Goal: Transaction & Acquisition: Purchase product/service

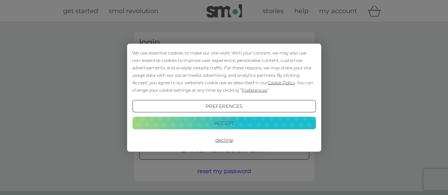
click at [162, 66] on div "We use essential cookies to make our site work. With your consent, we may also …" at bounding box center [223, 71] width 183 height 45
click at [209, 126] on button "Accept" at bounding box center [223, 123] width 183 height 13
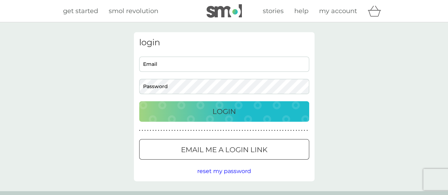
click at [213, 154] on p "Email me a login link" at bounding box center [224, 149] width 86 height 11
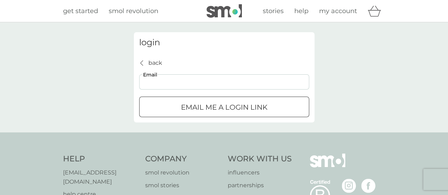
click at [252, 86] on input "Email" at bounding box center [224, 81] width 170 height 15
type input "[EMAIL_ADDRESS][DOMAIN_NAME]"
click at [210, 104] on p "Email me a login link" at bounding box center [224, 107] width 86 height 11
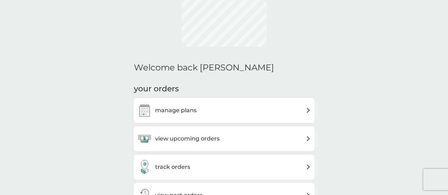
click at [211, 103] on div "manage plans" at bounding box center [224, 110] width 174 height 14
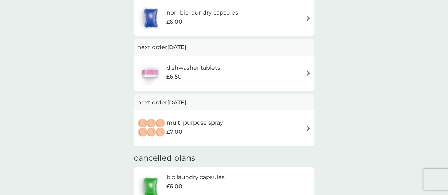
scroll to position [85, 0]
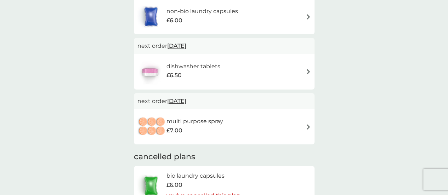
click at [211, 65] on h6 "dishwasher tablets" at bounding box center [193, 66] width 54 height 9
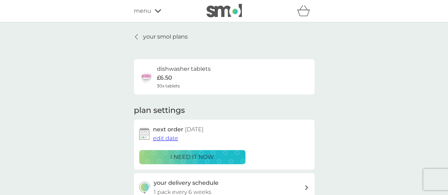
click at [199, 157] on p "i need it now" at bounding box center [192, 157] width 44 height 9
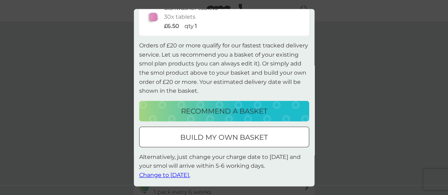
scroll to position [34, 0]
click at [190, 174] on span "Change to tomorrow." at bounding box center [164, 175] width 51 height 7
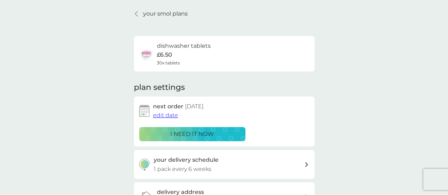
scroll to position [0, 0]
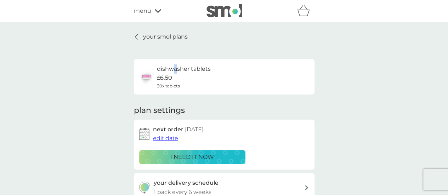
drag, startPoint x: 177, startPoint y: 73, endPoint x: 166, endPoint y: 69, distance: 11.7
click at [166, 69] on h6 "dishwasher tablets" at bounding box center [184, 68] width 54 height 9
click at [142, 35] on link "your smol plans" at bounding box center [161, 36] width 54 height 9
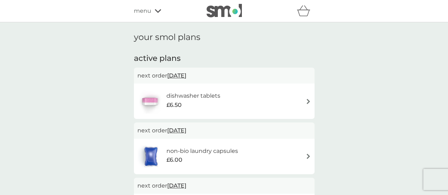
click at [150, 15] on span "menu" at bounding box center [142, 10] width 17 height 9
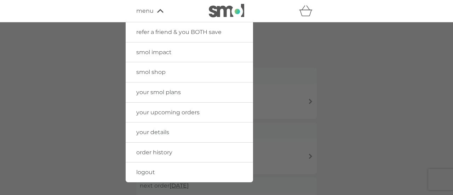
click at [151, 74] on span "smol shop" at bounding box center [150, 72] width 29 height 7
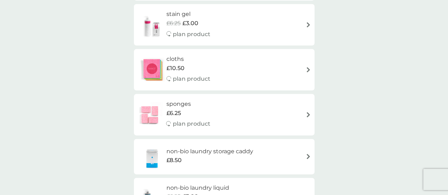
scroll to position [735, 0]
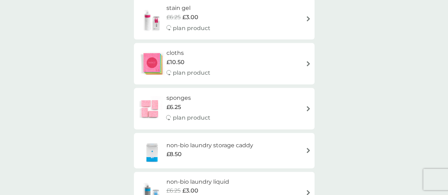
click at [180, 96] on h6 "sponges" at bounding box center [188, 98] width 44 height 9
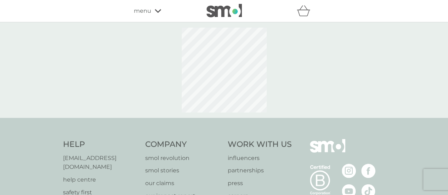
select select "63"
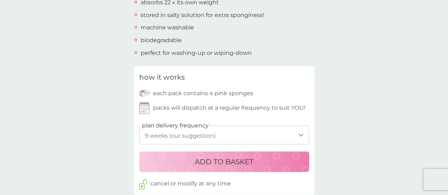
scroll to position [287, 0]
click at [205, 135] on select "1 week 2 weeks 3 weeks 4 weeks 5 weeks 6 weeks 7 weeks 8 weeks 9 weeks (our sug…" at bounding box center [224, 134] width 170 height 19
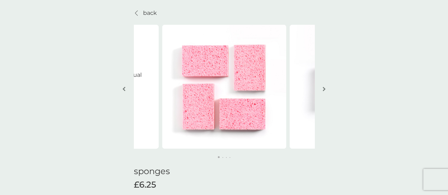
scroll to position [23, 0]
click at [323, 90] on img "button" at bounding box center [324, 89] width 3 height 5
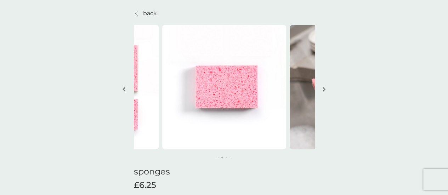
click at [323, 90] on img "button" at bounding box center [324, 89] width 3 height 5
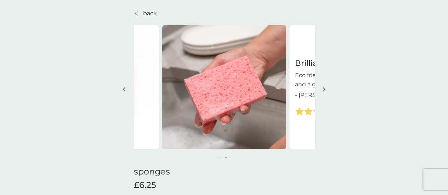
click at [323, 90] on img "button" at bounding box center [324, 89] width 3 height 5
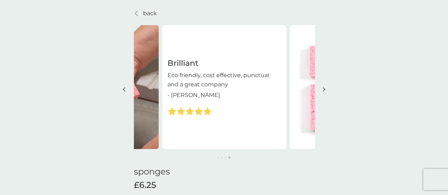
click at [323, 90] on img "button" at bounding box center [324, 89] width 3 height 5
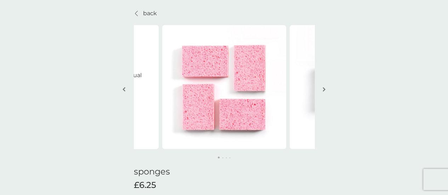
click at [323, 90] on img "button" at bounding box center [324, 89] width 3 height 5
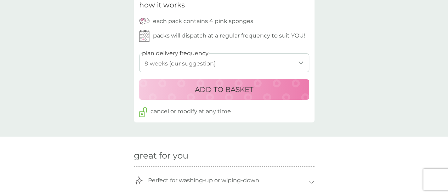
scroll to position [359, 0]
click at [239, 90] on p "ADD TO BASKET" at bounding box center [224, 89] width 58 height 11
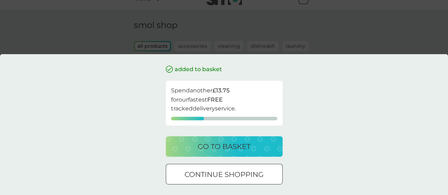
scroll to position [22, 0]
click at [243, 142] on p "go to basket" at bounding box center [224, 146] width 53 height 11
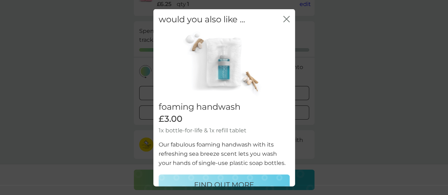
click at [283, 18] on icon "close" at bounding box center [286, 19] width 6 height 6
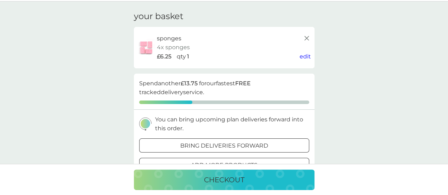
scroll to position [21, 0]
click at [240, 175] on p "checkout" at bounding box center [224, 179] width 40 height 11
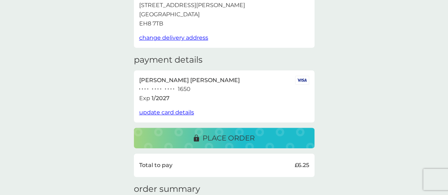
scroll to position [65, 0]
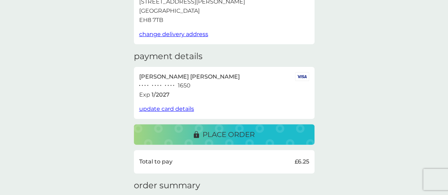
click at [244, 136] on p "place order" at bounding box center [229, 134] width 52 height 11
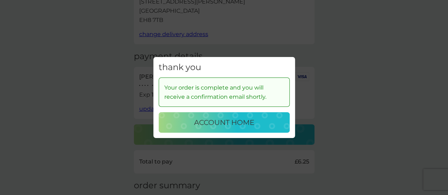
click at [188, 116] on button "account home" at bounding box center [224, 122] width 131 height 21
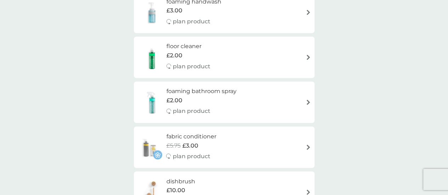
scroll to position [548, 0]
